Goal: Check status: Check status

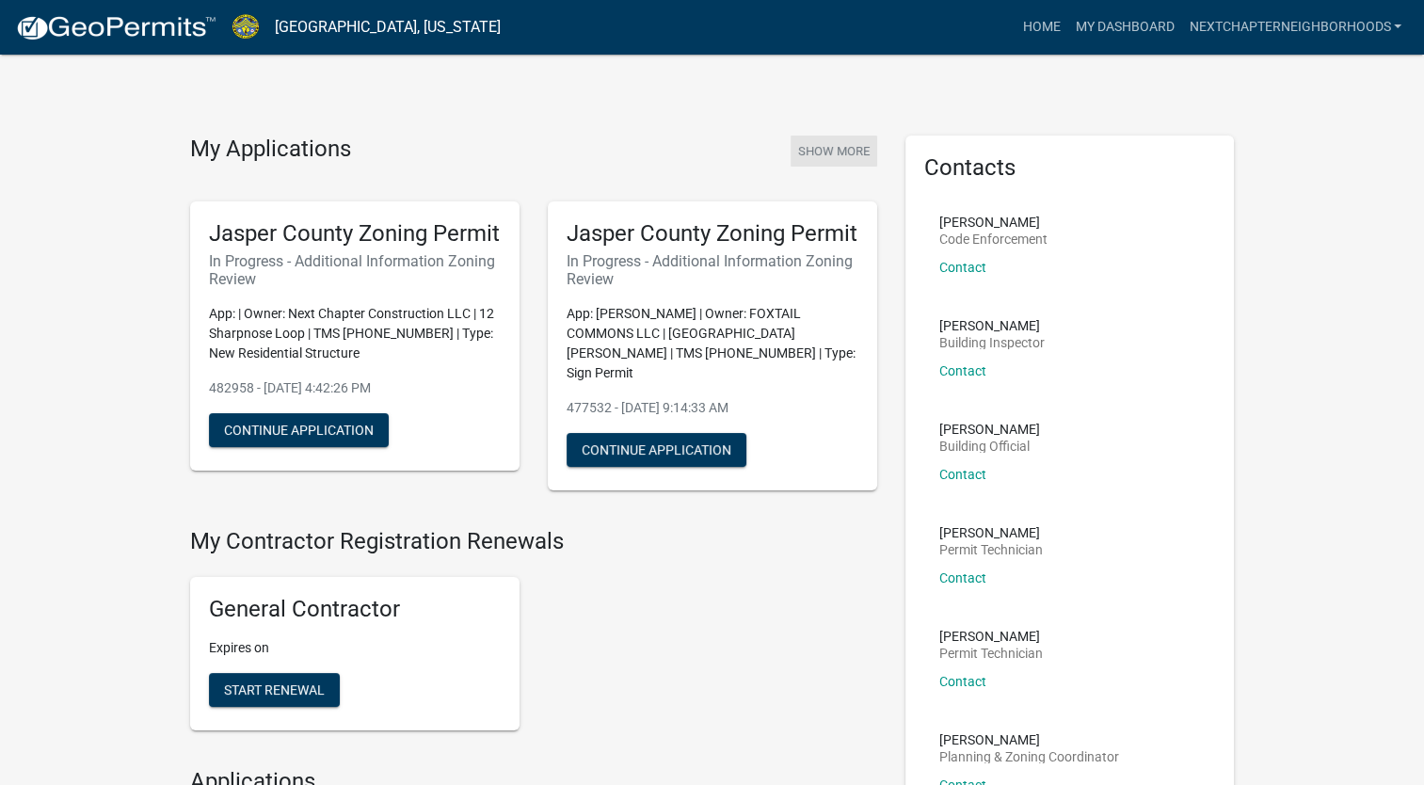
click at [846, 138] on button "Show More" at bounding box center [833, 151] width 87 height 31
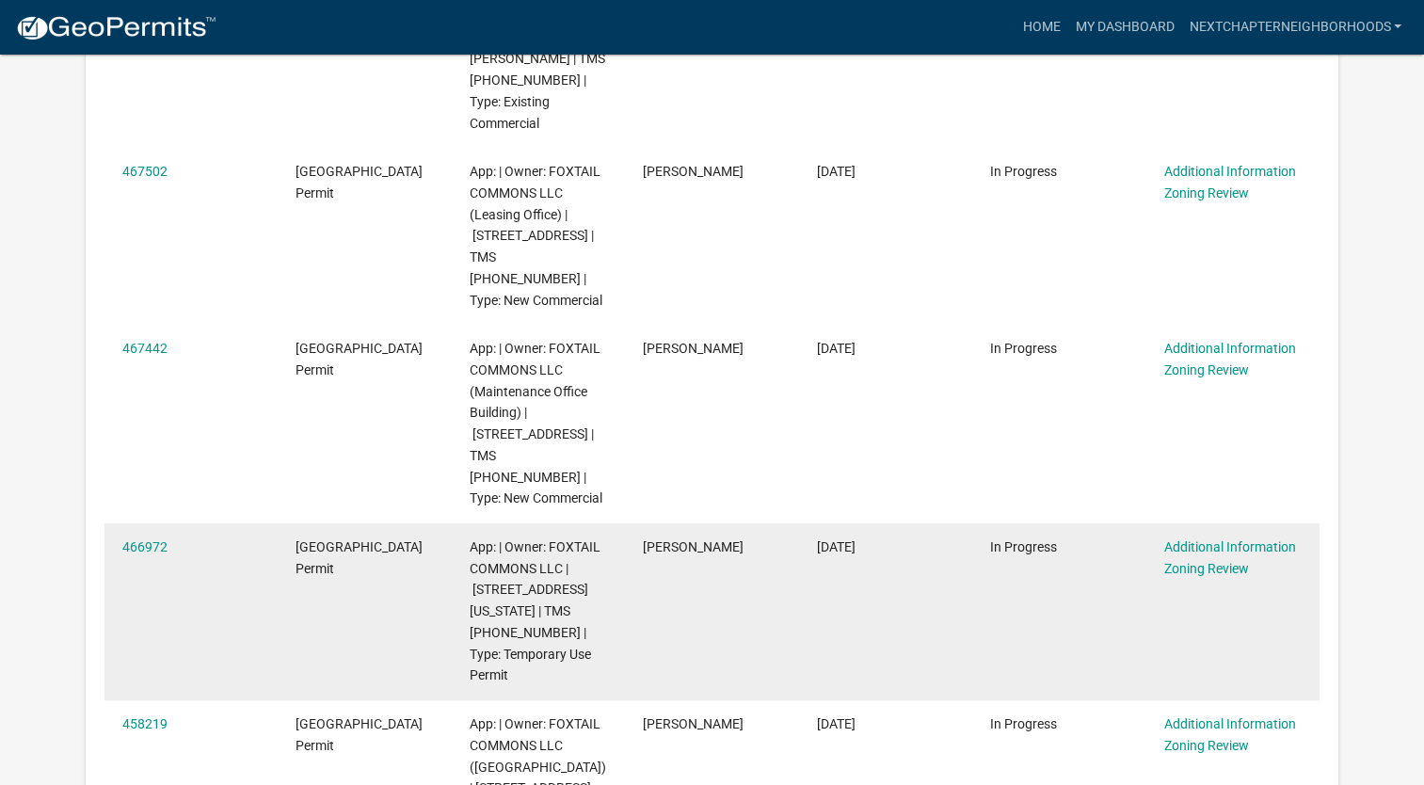
scroll to position [1129, 0]
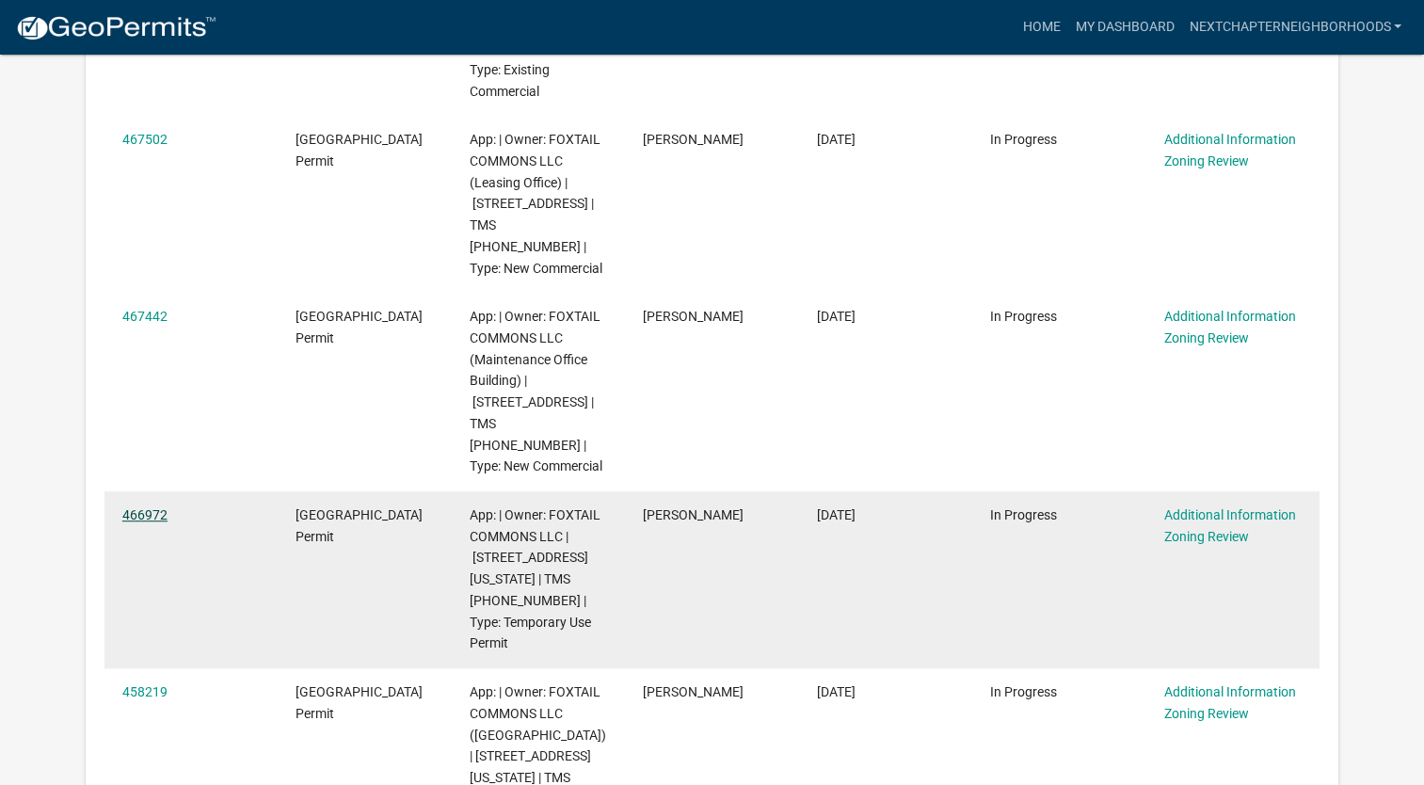
click at [151, 507] on link "466972" at bounding box center [144, 514] width 45 height 15
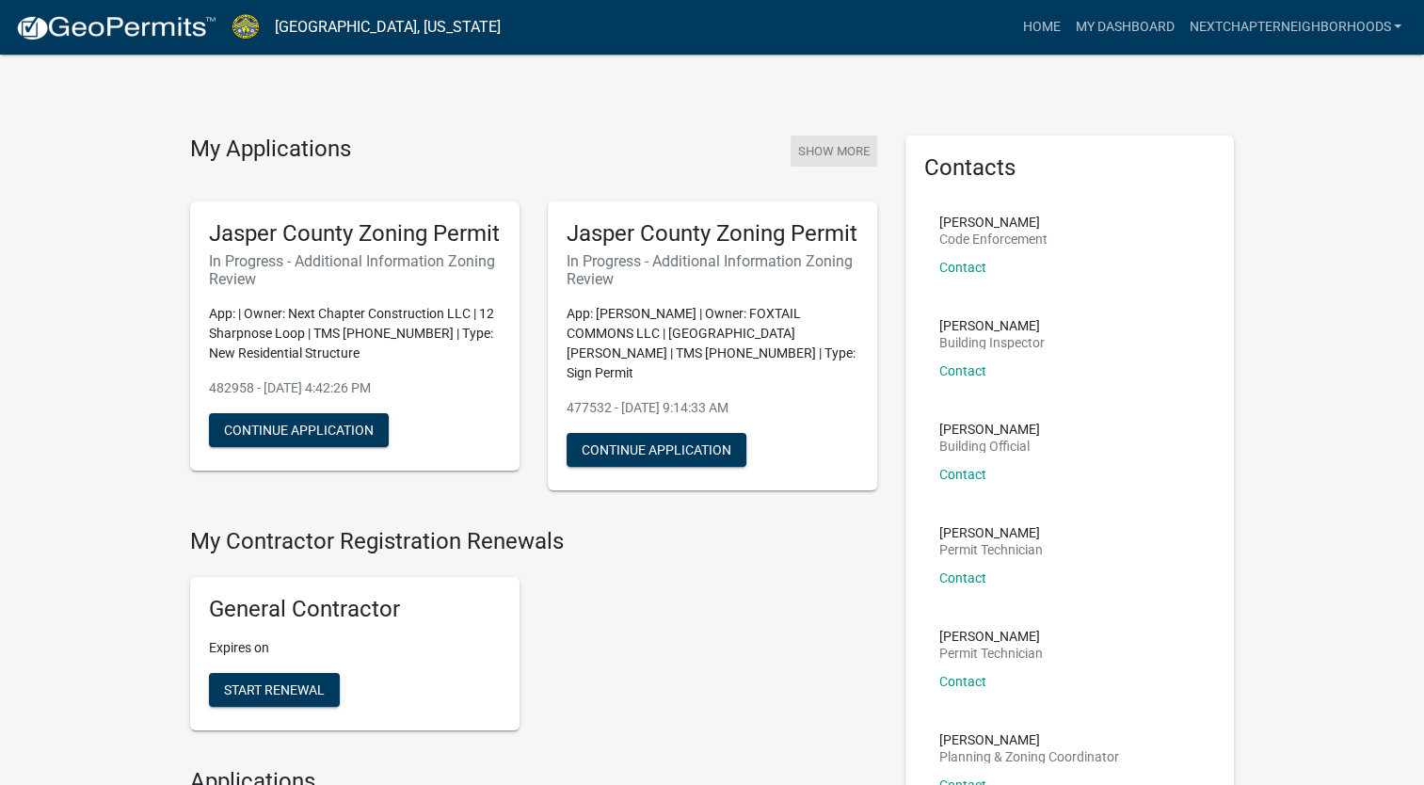
click at [813, 136] on button "Show More" at bounding box center [833, 151] width 87 height 31
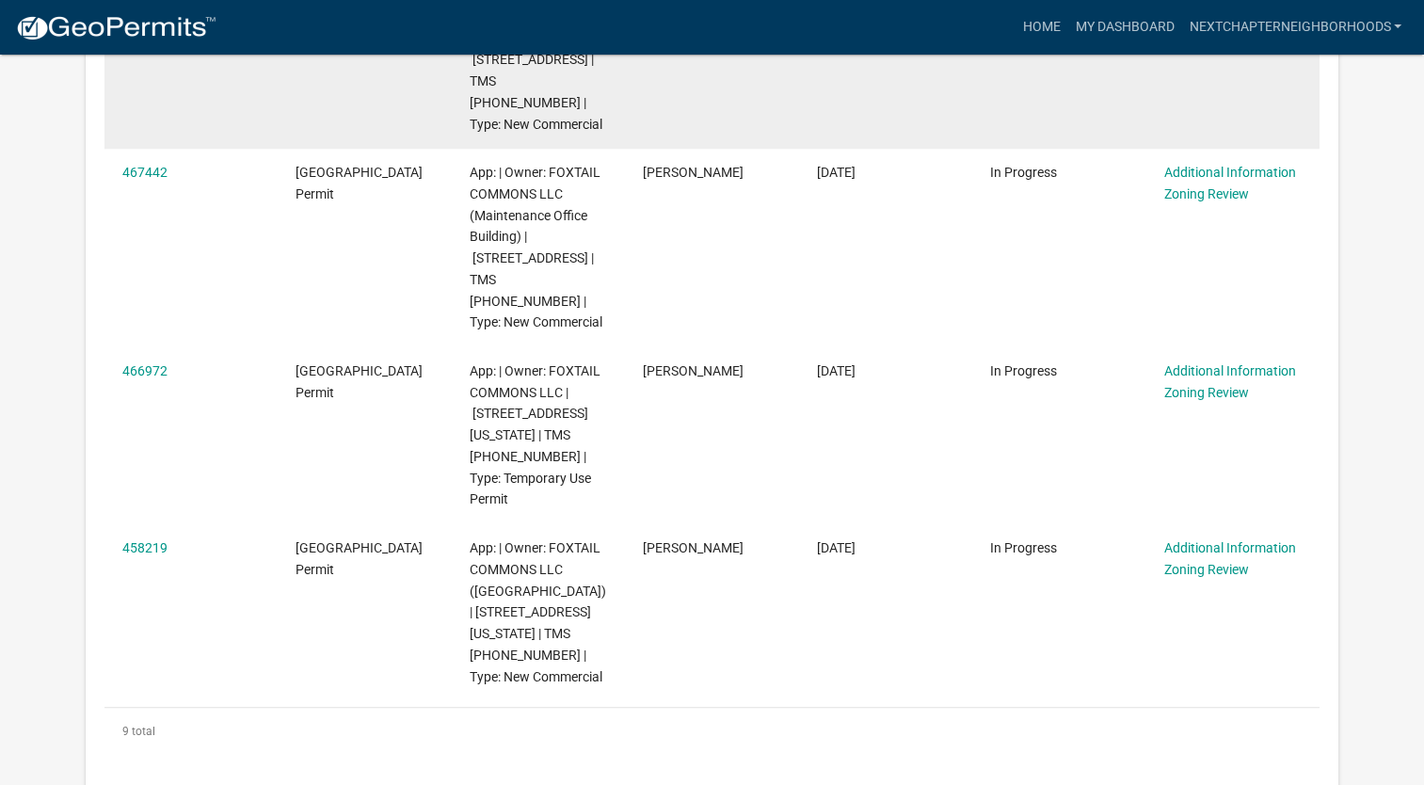
scroll to position [1284, 0]
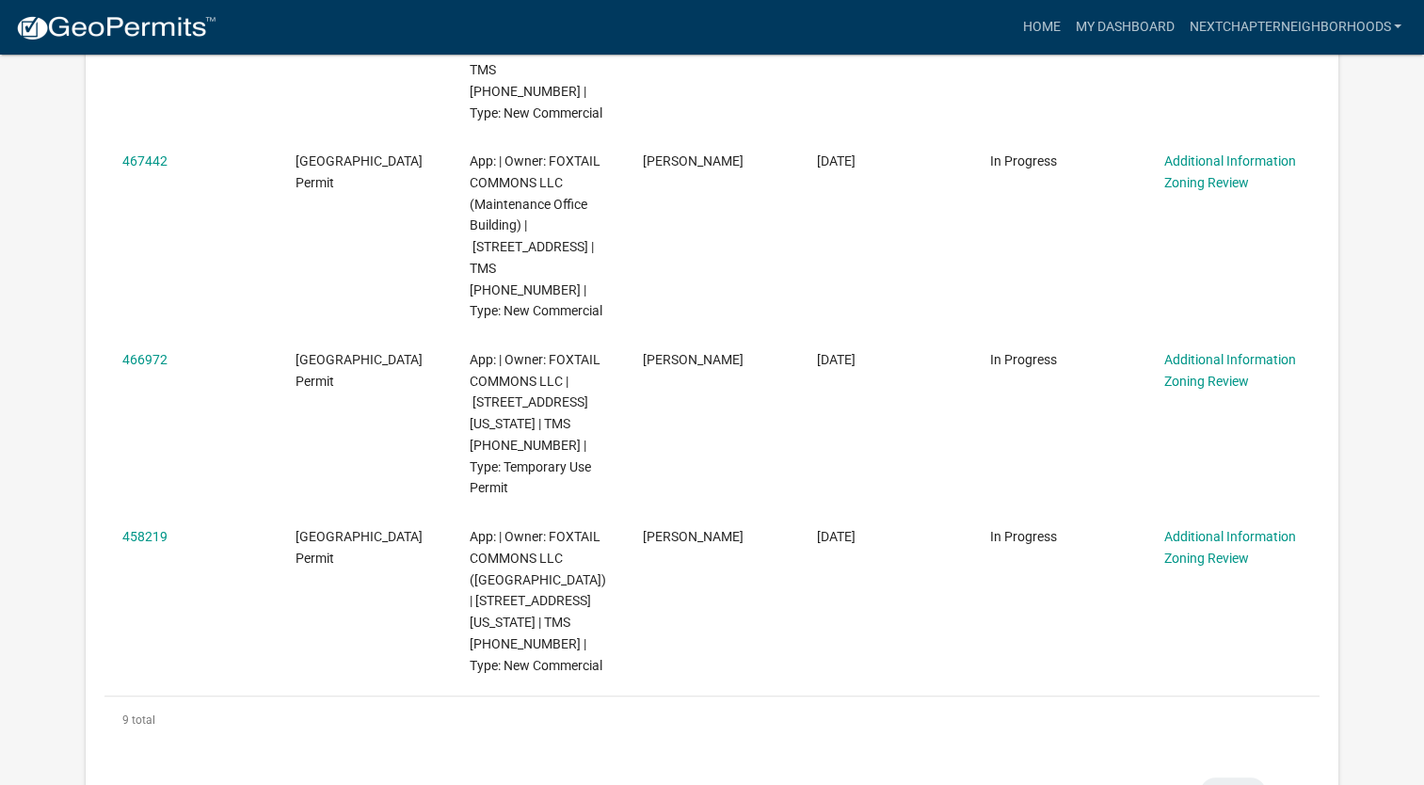
click at [178, 762] on div "Workflow Applications Shared By Me: Items: 0 expand" at bounding box center [712, 792] width 1253 height 61
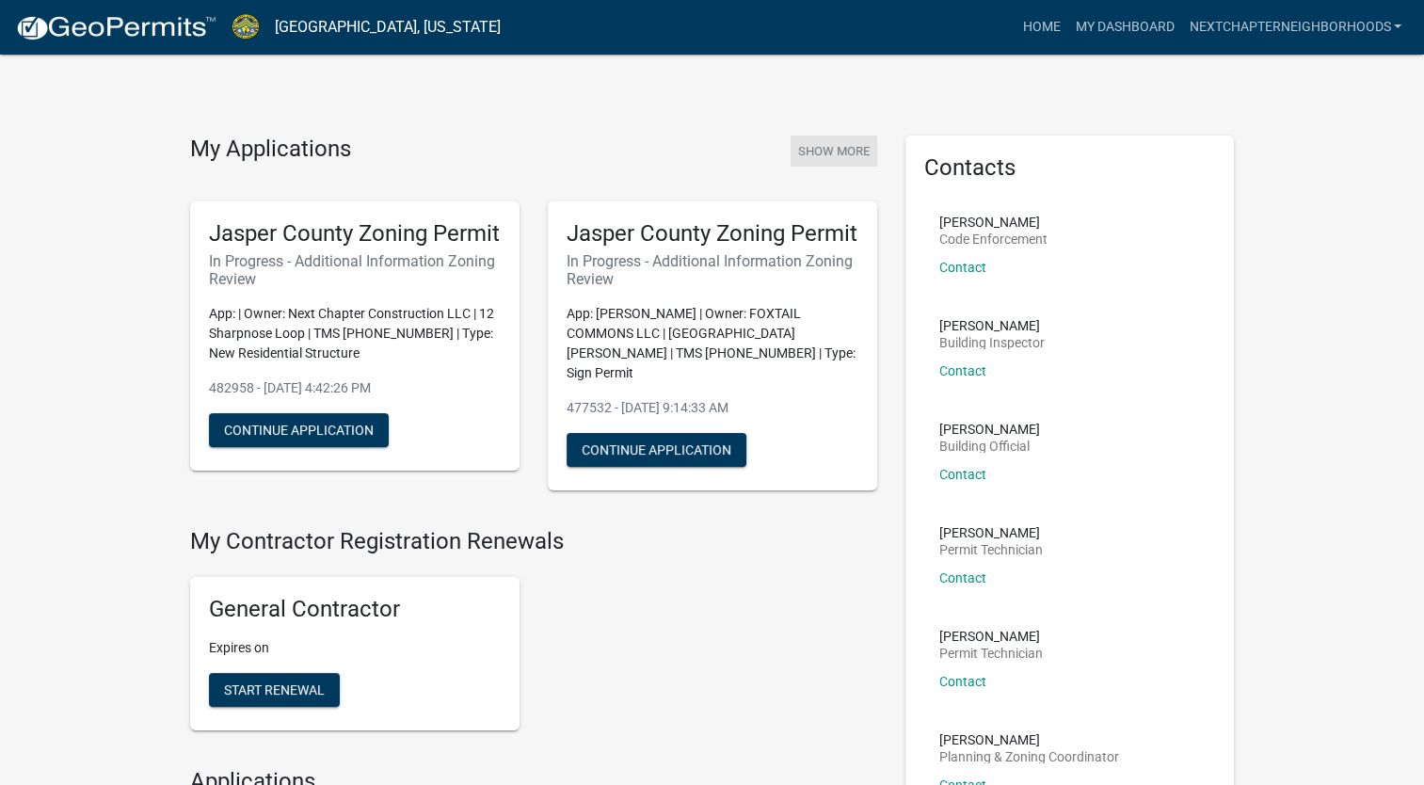
click at [854, 157] on button "Show More" at bounding box center [833, 151] width 87 height 31
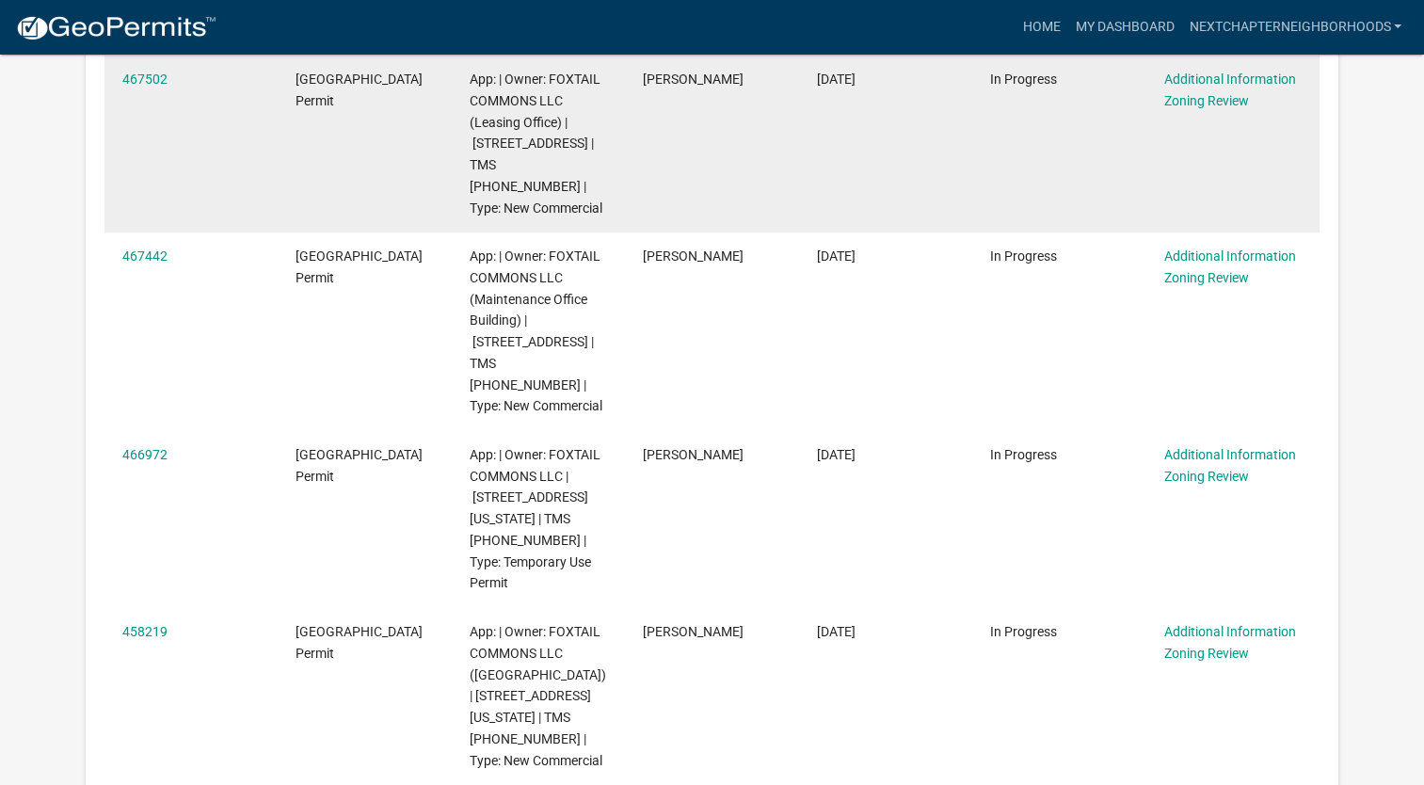
scroll to position [1190, 0]
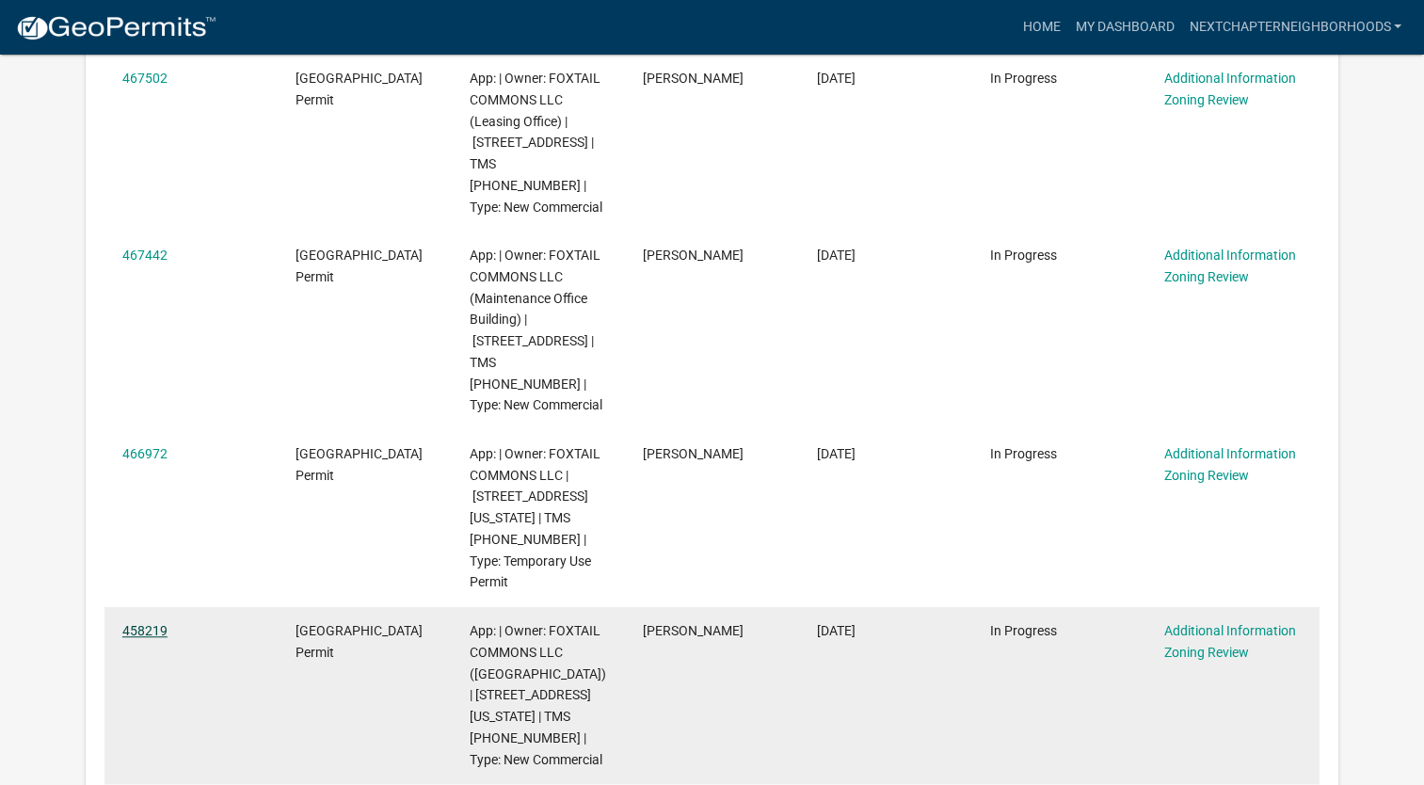
click at [139, 623] on link "458219" at bounding box center [144, 630] width 45 height 15
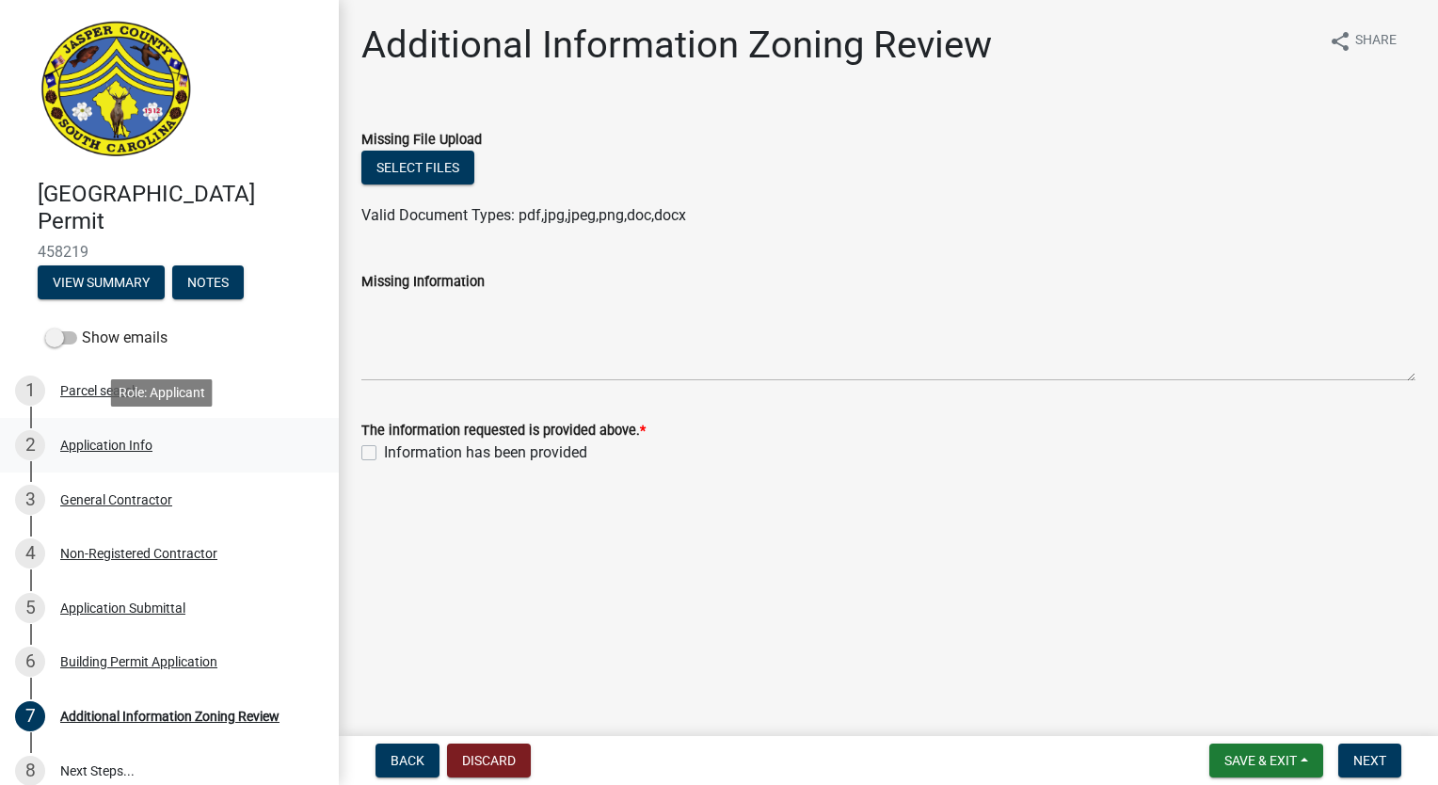
click at [136, 443] on div "Application Info" at bounding box center [106, 444] width 92 height 13
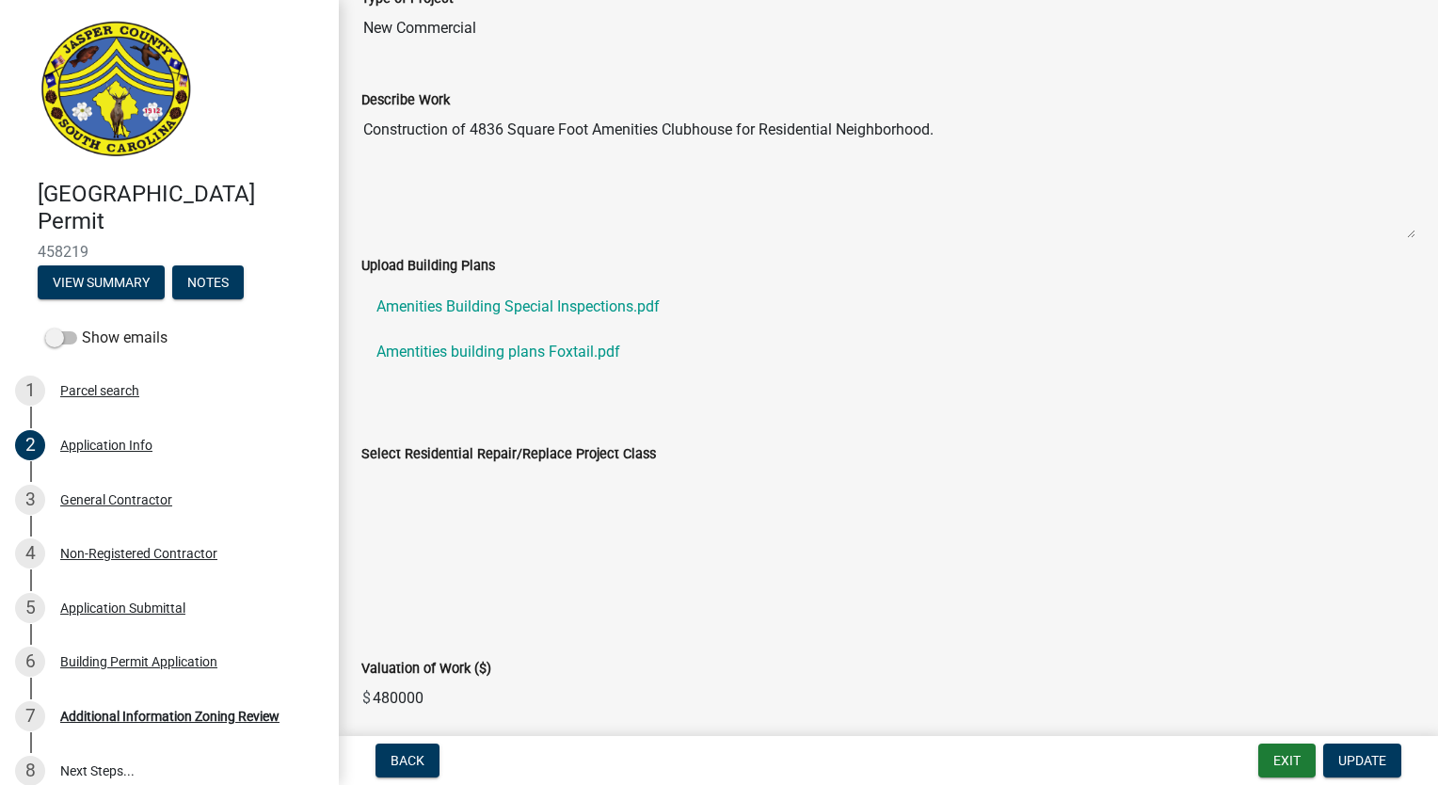
scroll to position [2164, 0]
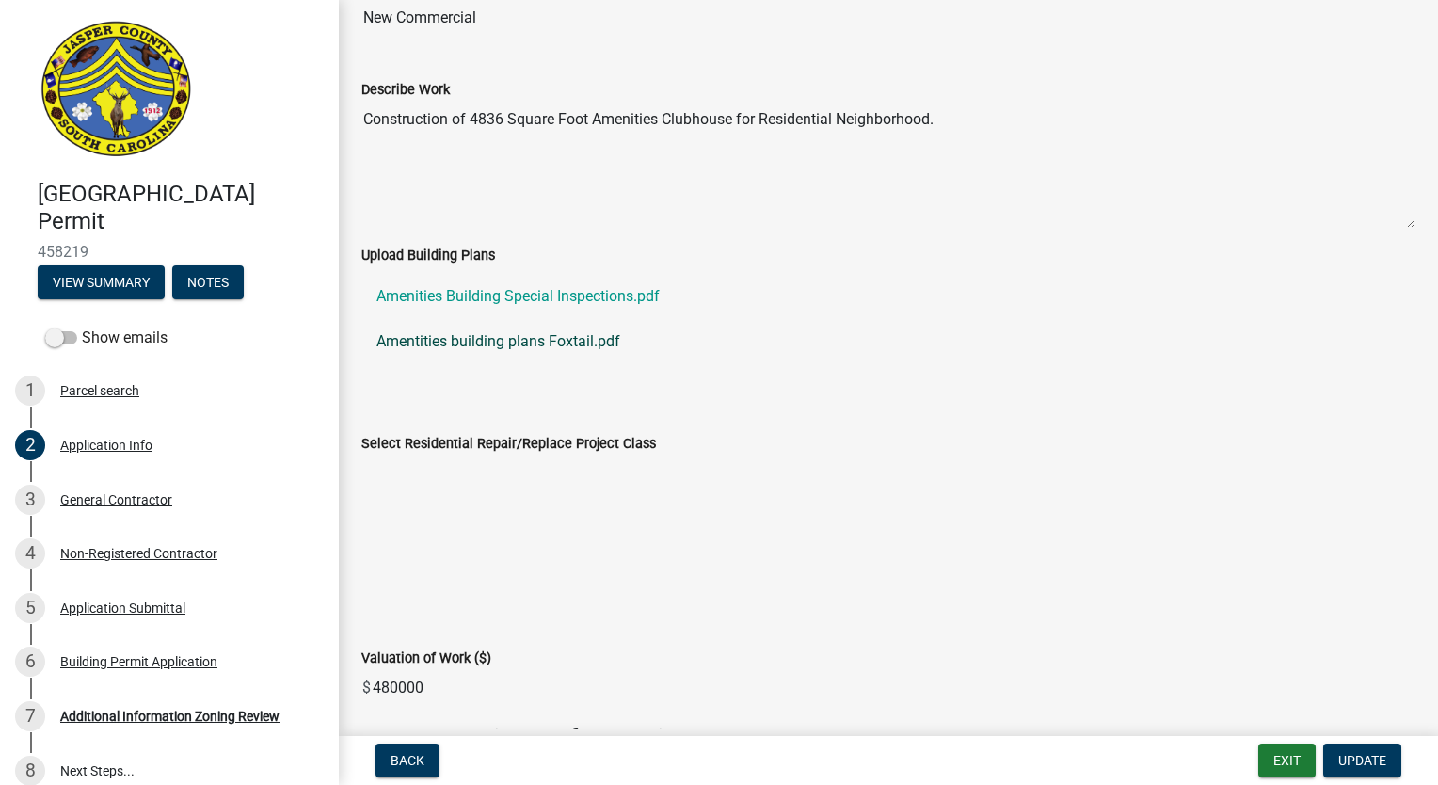
click at [550, 331] on link "Amentities building plans Foxtail.pdf" at bounding box center [888, 341] width 1054 height 45
